Goal: Transaction & Acquisition: Purchase product/service

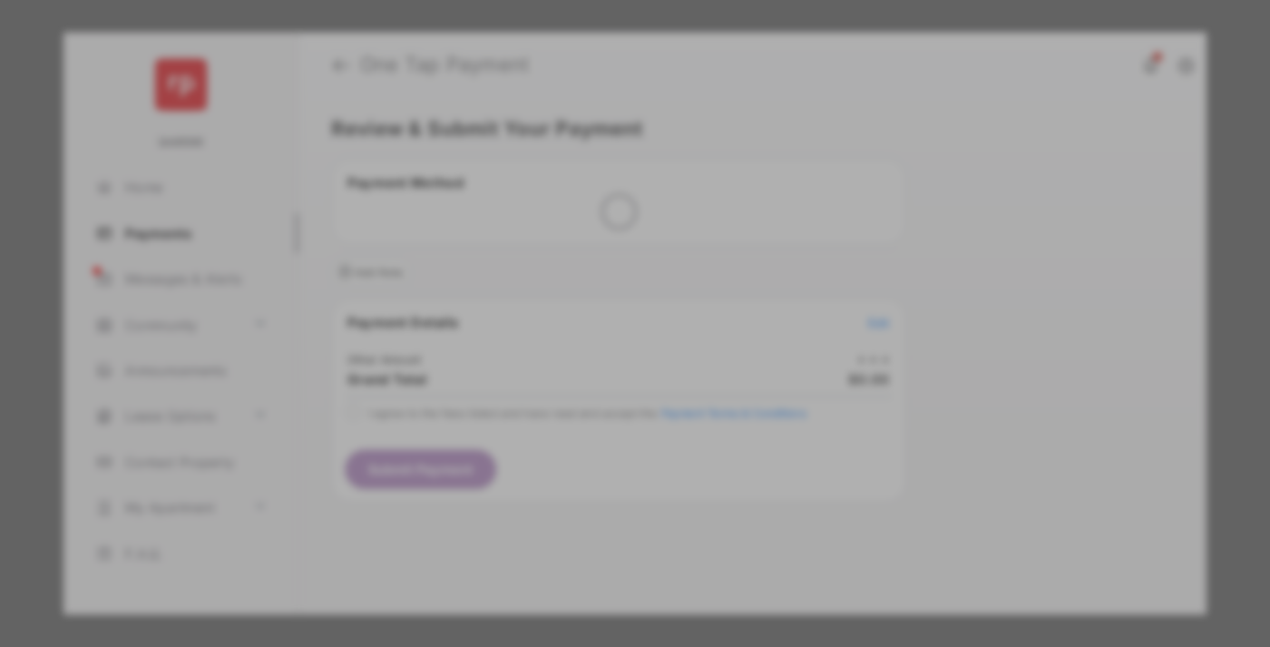
click at [602, 291] on div "Other Amount" at bounding box center [602, 306] width 294 height 31
type input "****"
click at [573, 457] on button "Save" at bounding box center [573, 479] width 91 height 44
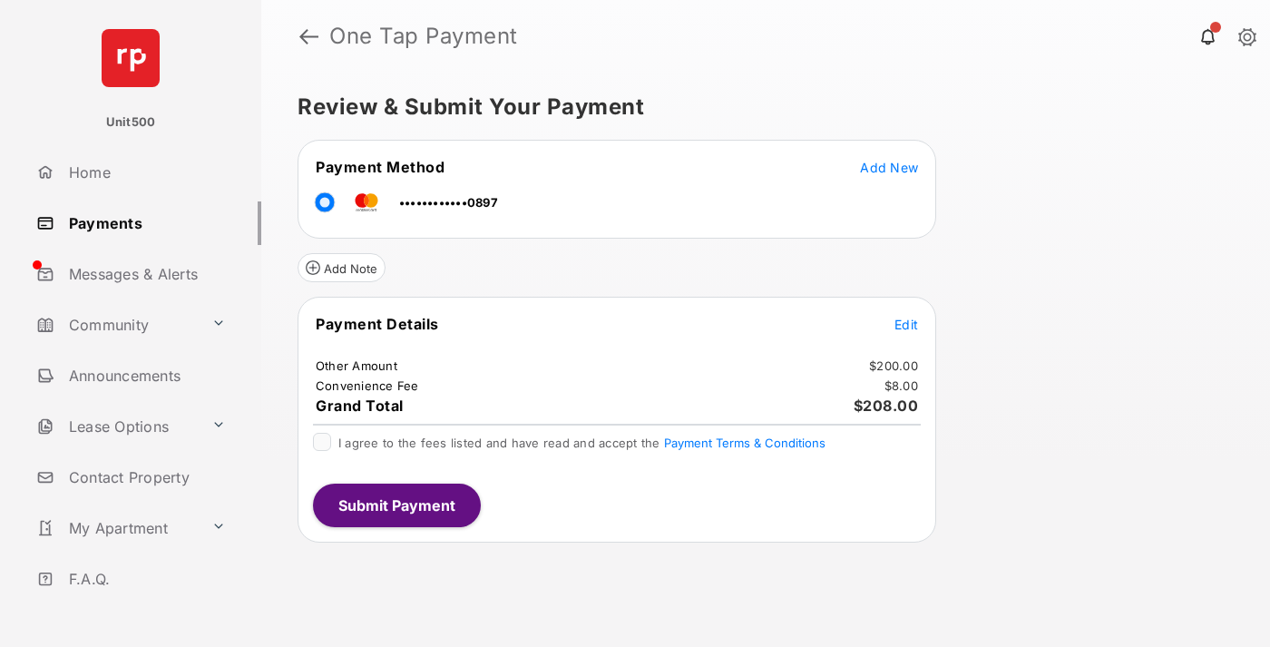
click at [906, 324] on span "Edit" at bounding box center [907, 324] width 24 height 15
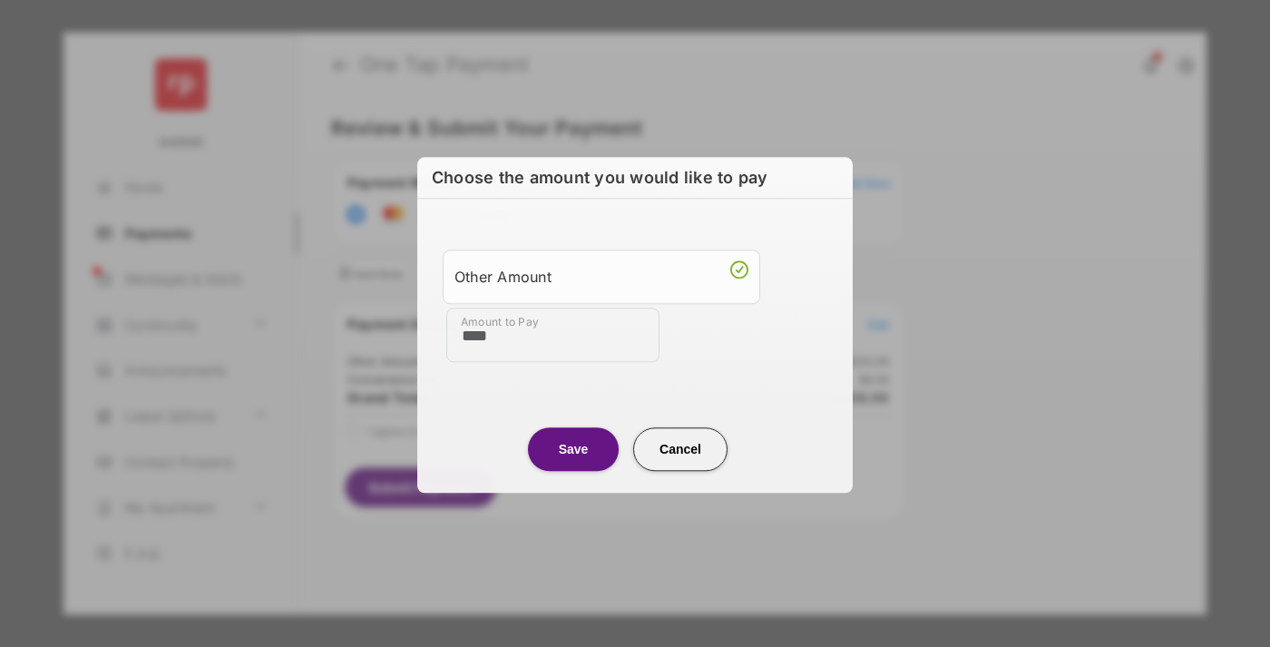
click at [573, 447] on button "Save" at bounding box center [573, 449] width 91 height 44
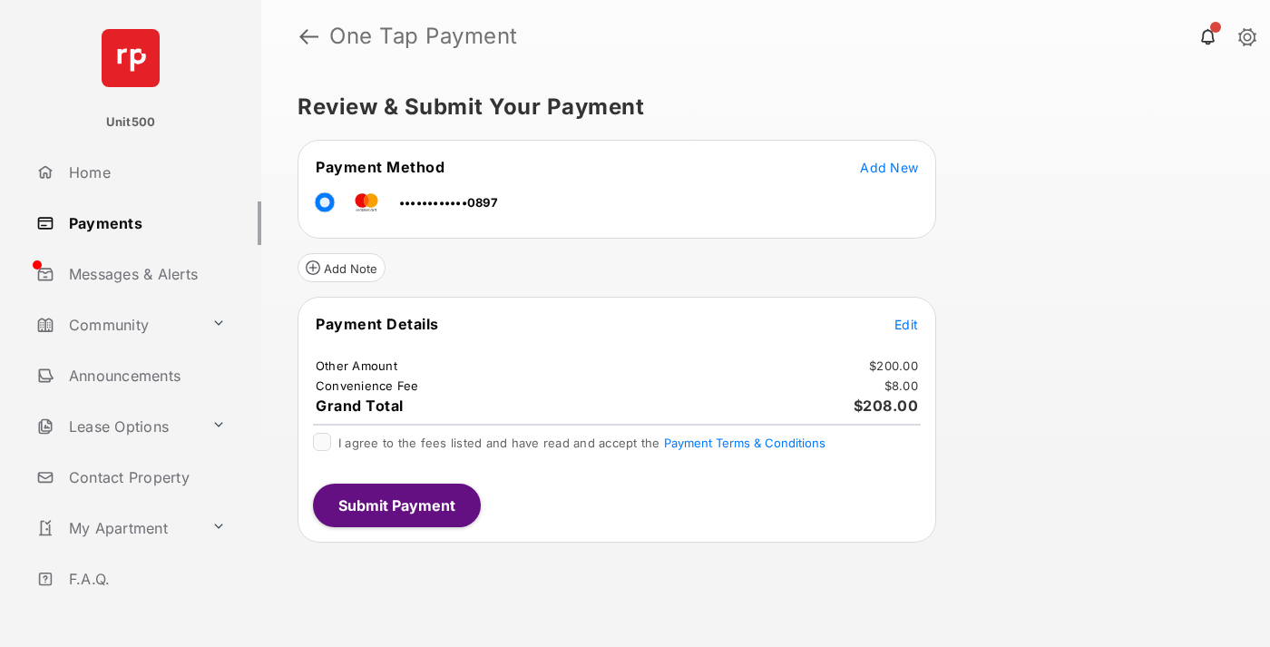
click at [396, 504] on button "Submit Payment" at bounding box center [397, 506] width 168 height 44
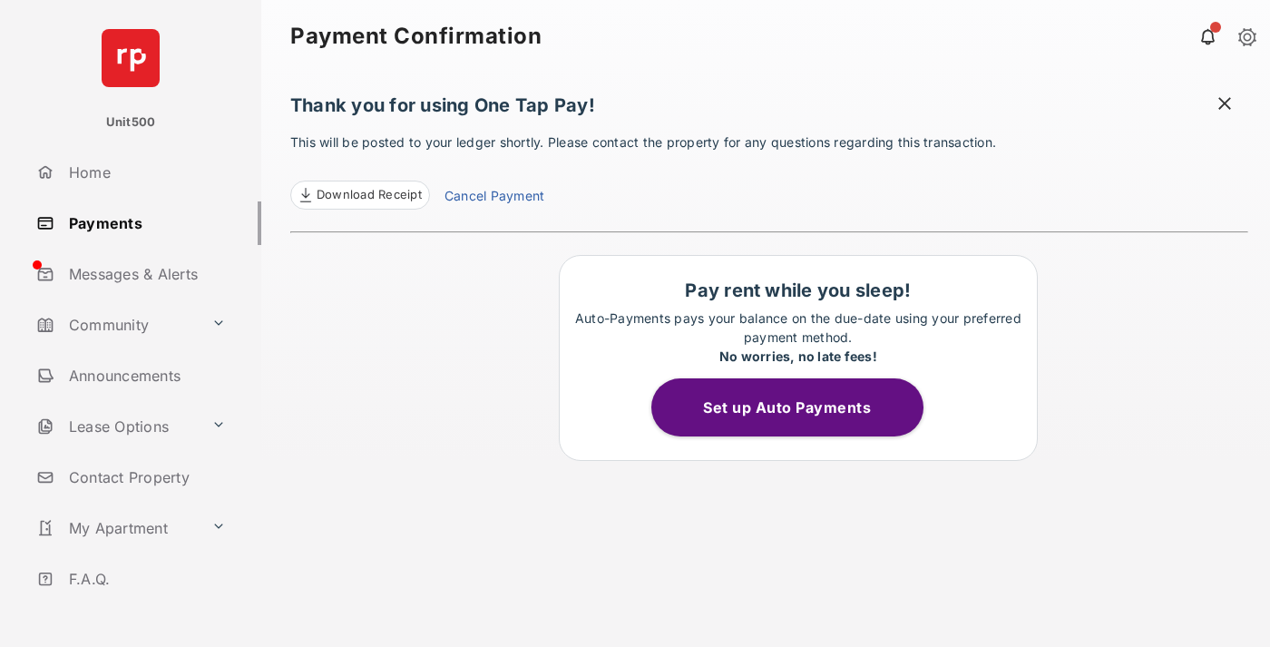
click at [1225, 105] on span at bounding box center [1225, 105] width 18 height 23
